Goal: Task Accomplishment & Management: Manage account settings

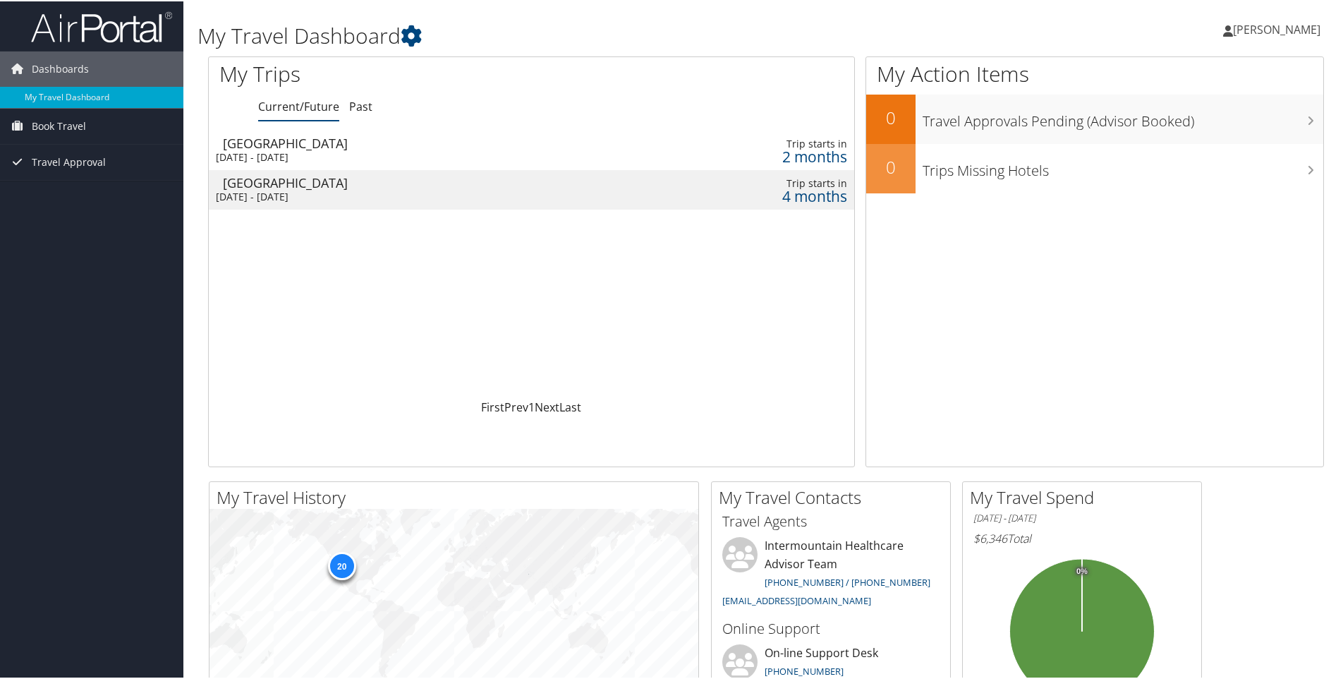
click at [322, 196] on div "[DATE] - [DATE]" at bounding box center [409, 195] width 387 height 13
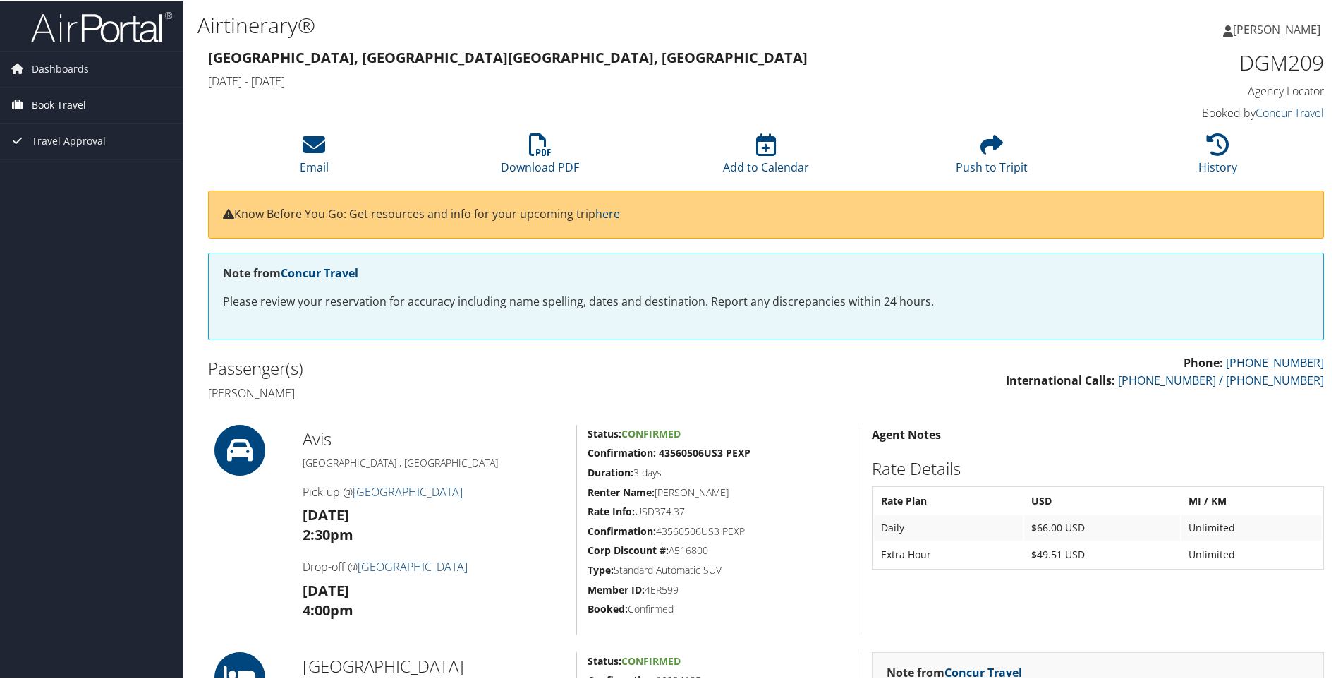
click at [59, 99] on span "Book Travel" at bounding box center [59, 103] width 54 height 35
click at [62, 152] on link "Book/Manage Online Trips" at bounding box center [91, 153] width 183 height 21
